Goal: Information Seeking & Learning: Learn about a topic

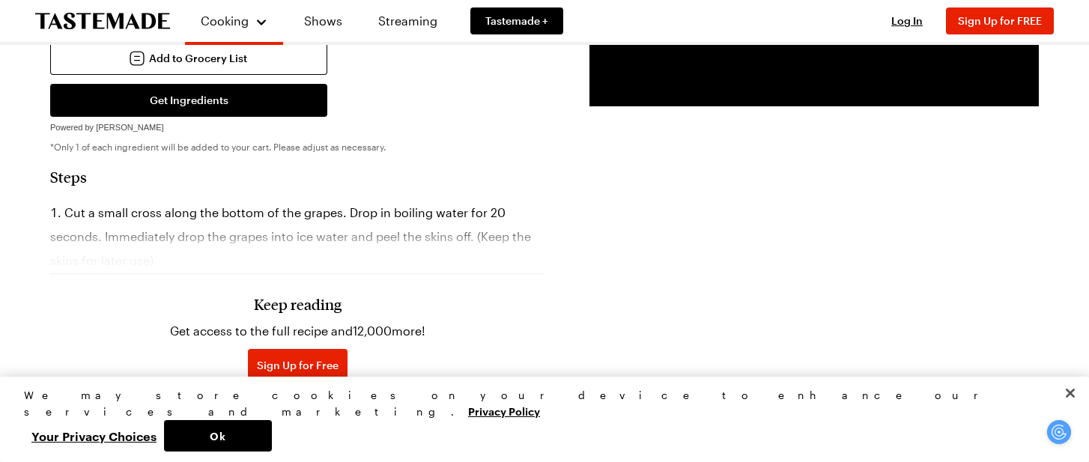
scroll to position [614, 0]
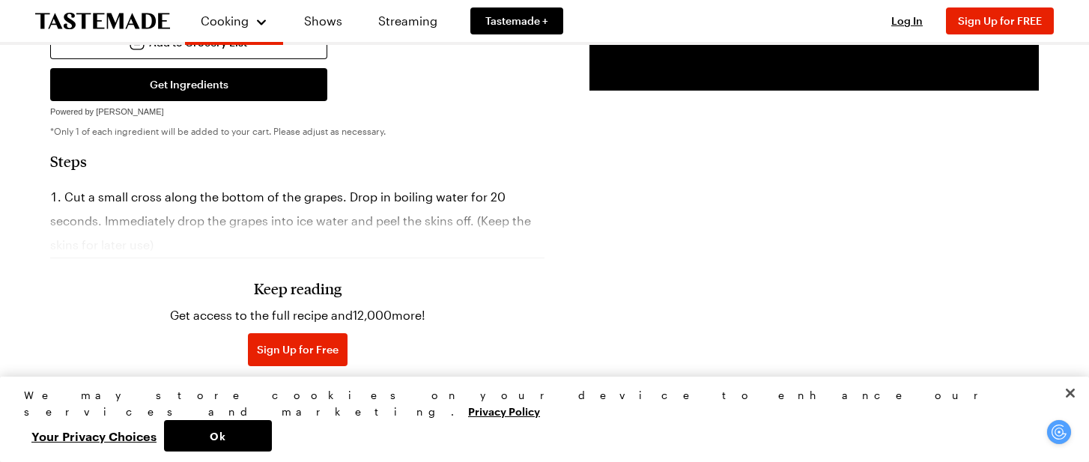
click at [103, 220] on div "Keep reading Get access to the full recipe and 12,000 more! Sign Up for Free Al…" at bounding box center [297, 309] width 494 height 209
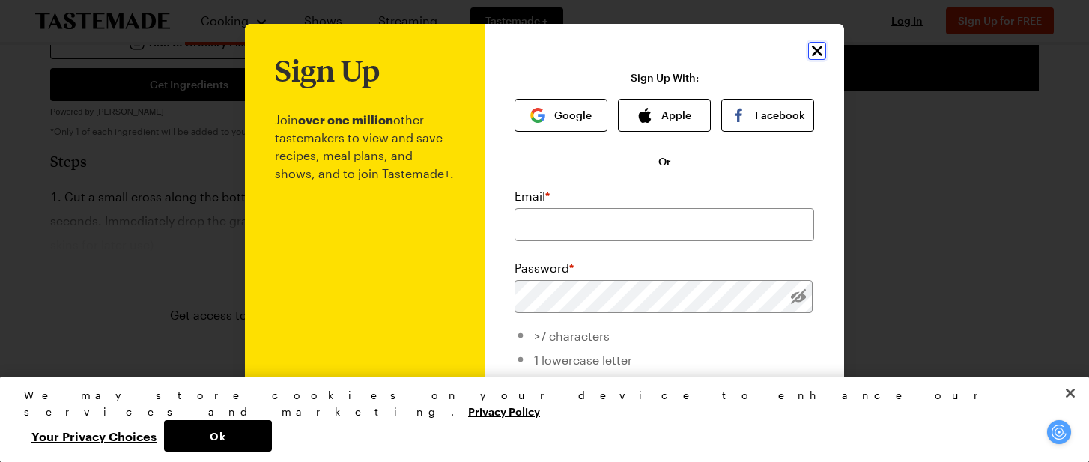
click at [815, 51] on icon "Close" at bounding box center [817, 51] width 18 height 18
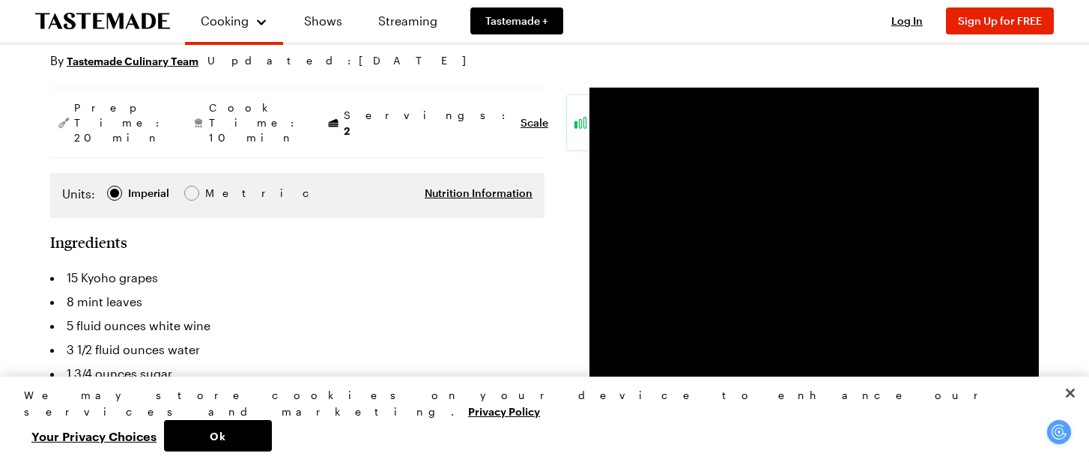
scroll to position [0, 0]
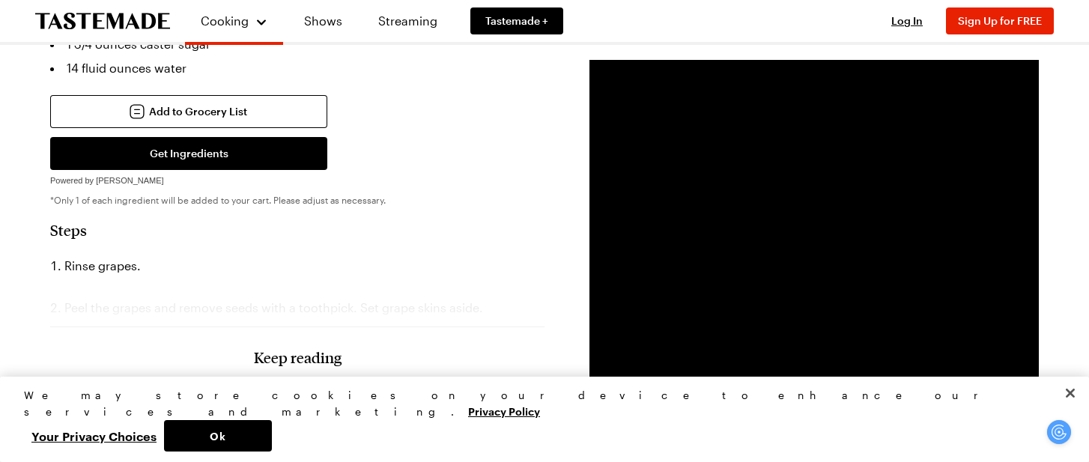
scroll to position [520, 0]
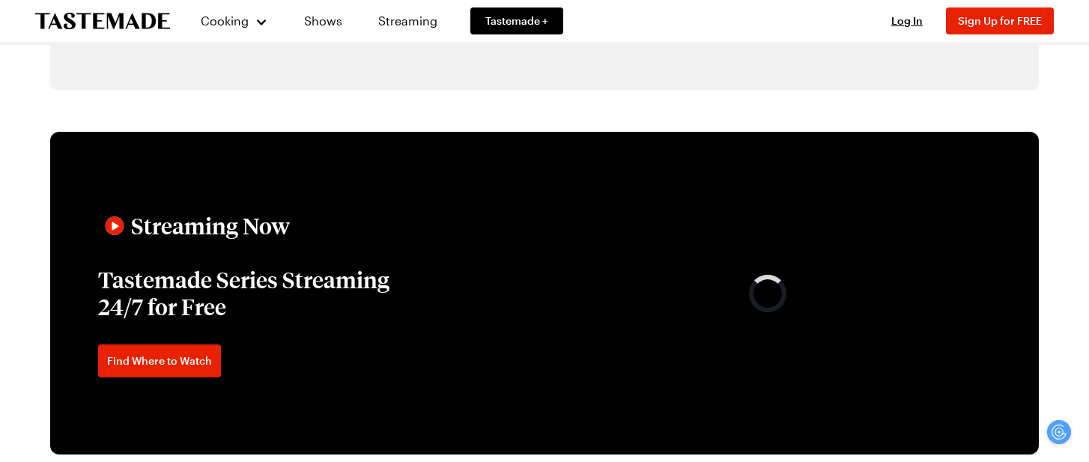
scroll to position [2572, 0]
